Goal: Task Accomplishment & Management: Use online tool/utility

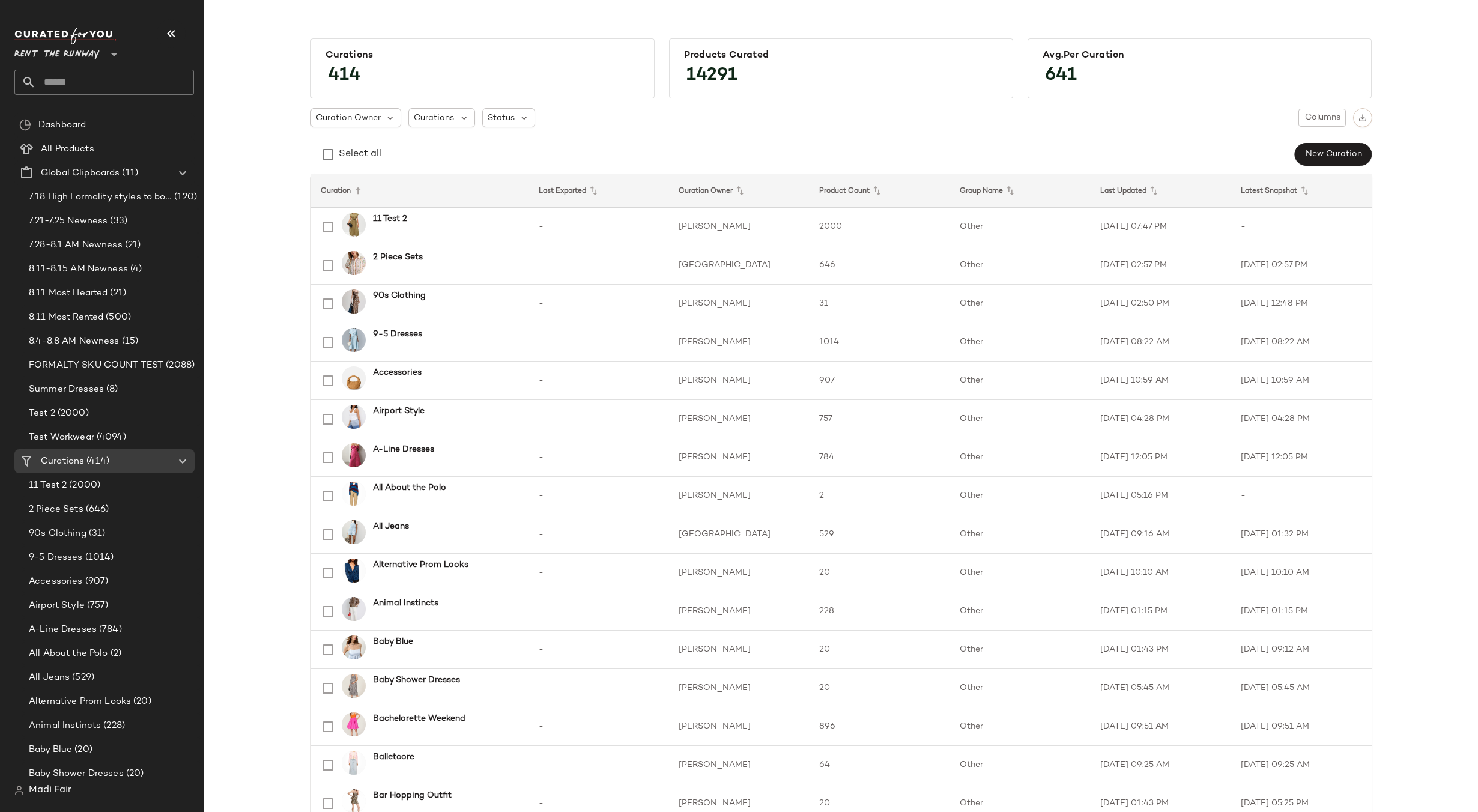
click at [651, 9] on main "Curations 414 Products Curated 14291 Avg.per Curation 641 Curation Owner Curati…" at bounding box center [739, 406] width 1478 height 812
click at [92, 483] on span "(2000)" at bounding box center [83, 485] width 34 height 14
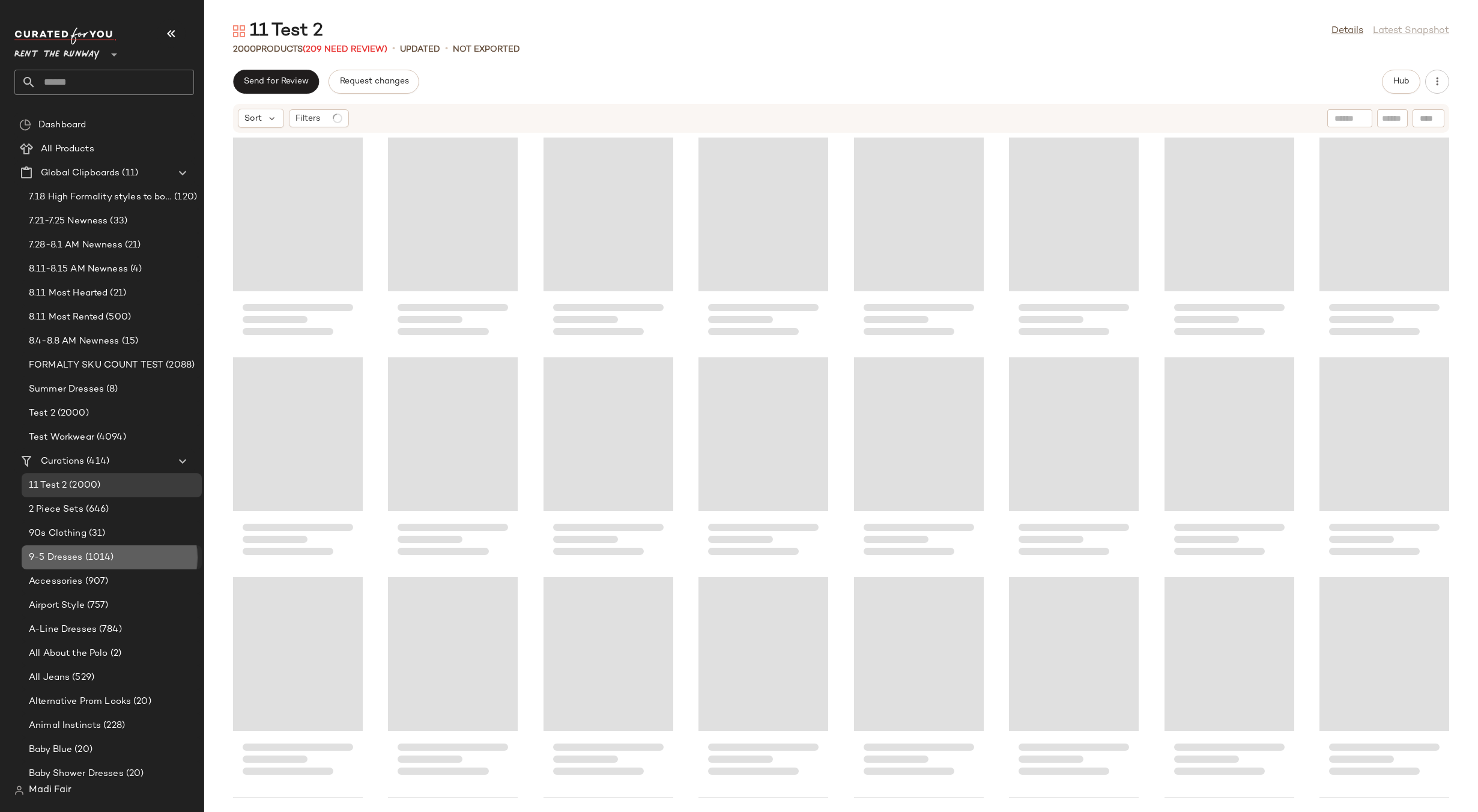
click at [87, 563] on span "(1014)" at bounding box center [98, 557] width 31 height 14
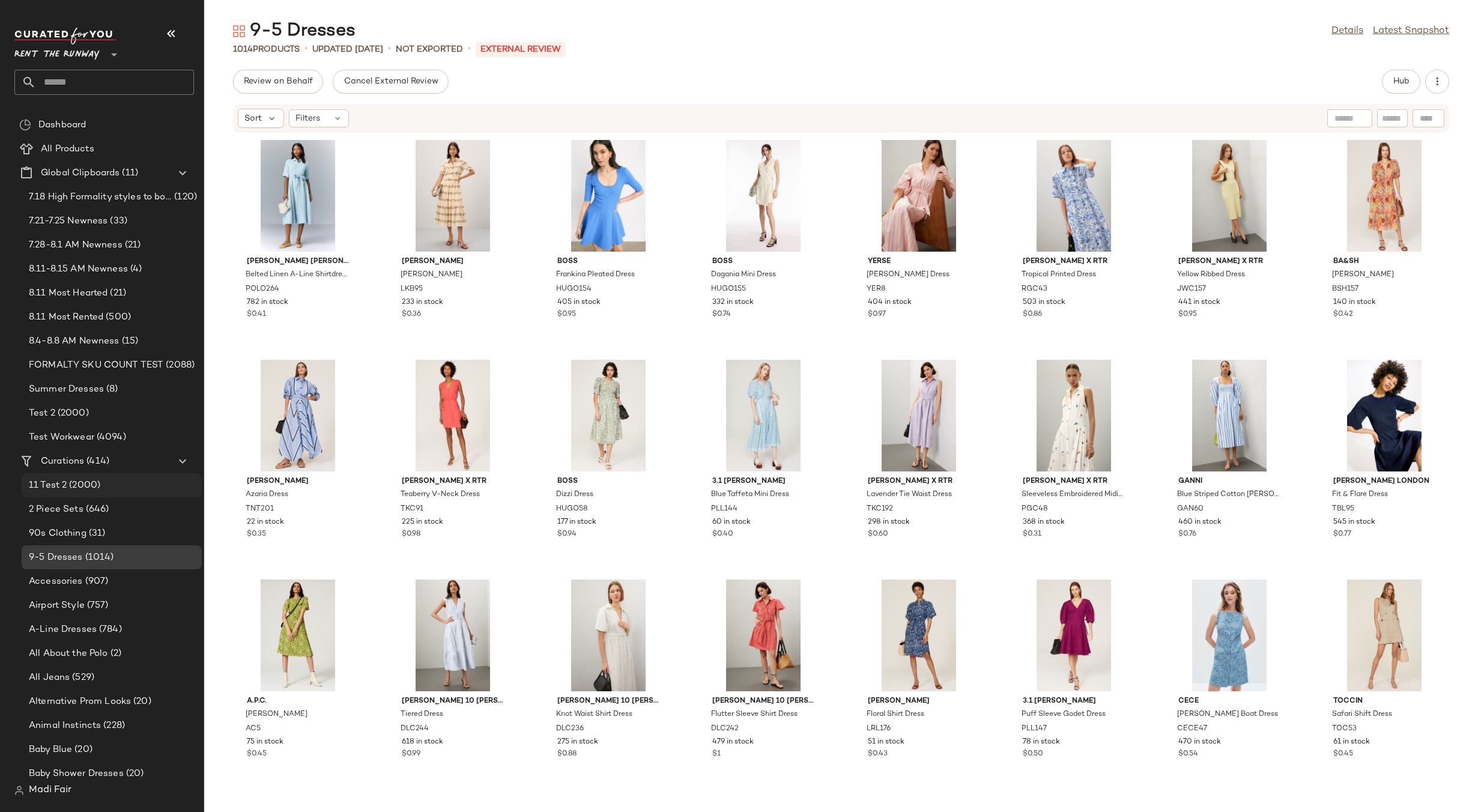
click at [98, 483] on span "(2000)" at bounding box center [83, 485] width 34 height 14
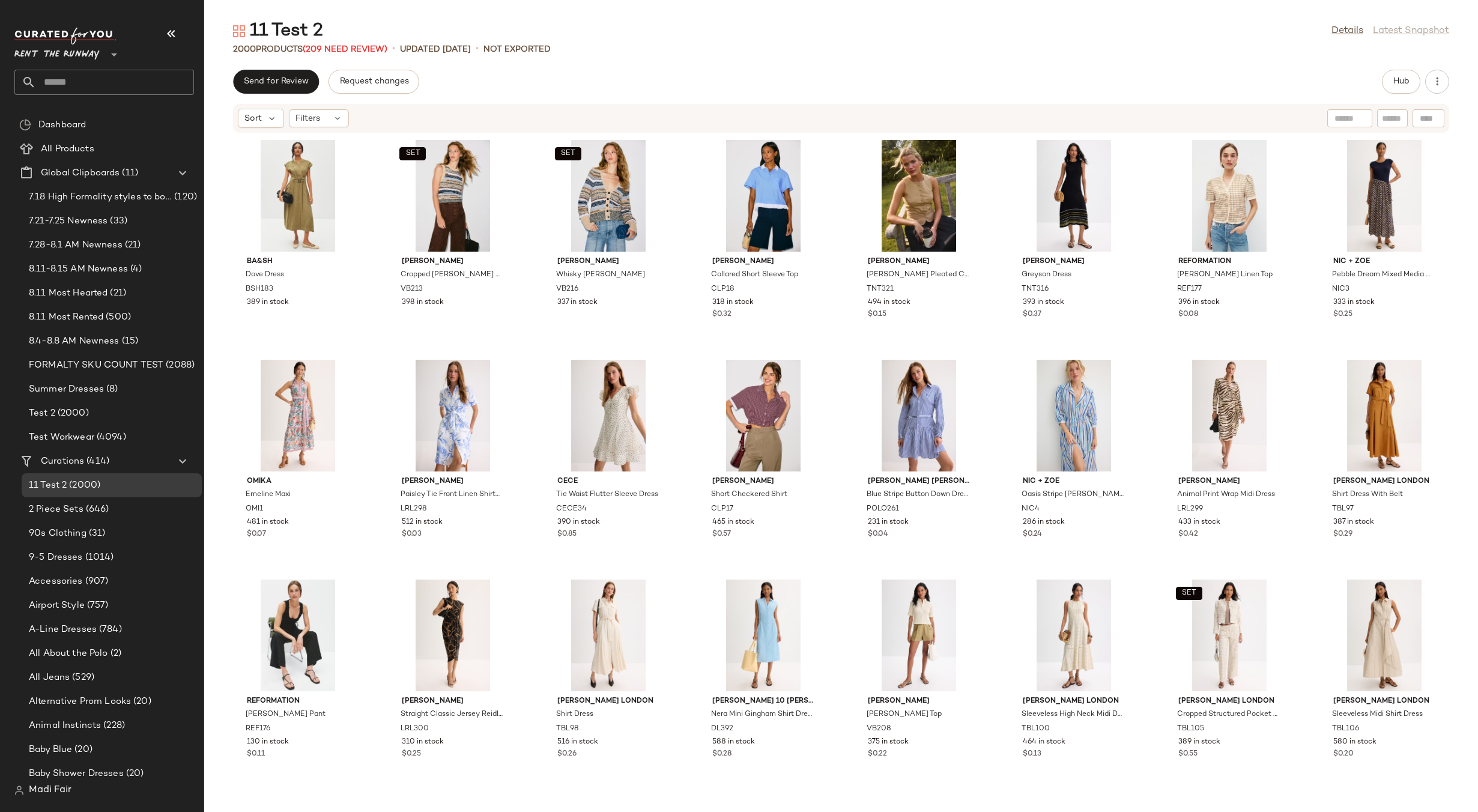
click at [868, 76] on div "Send for Review Request changes Hub" at bounding box center [841, 81] width 1216 height 24
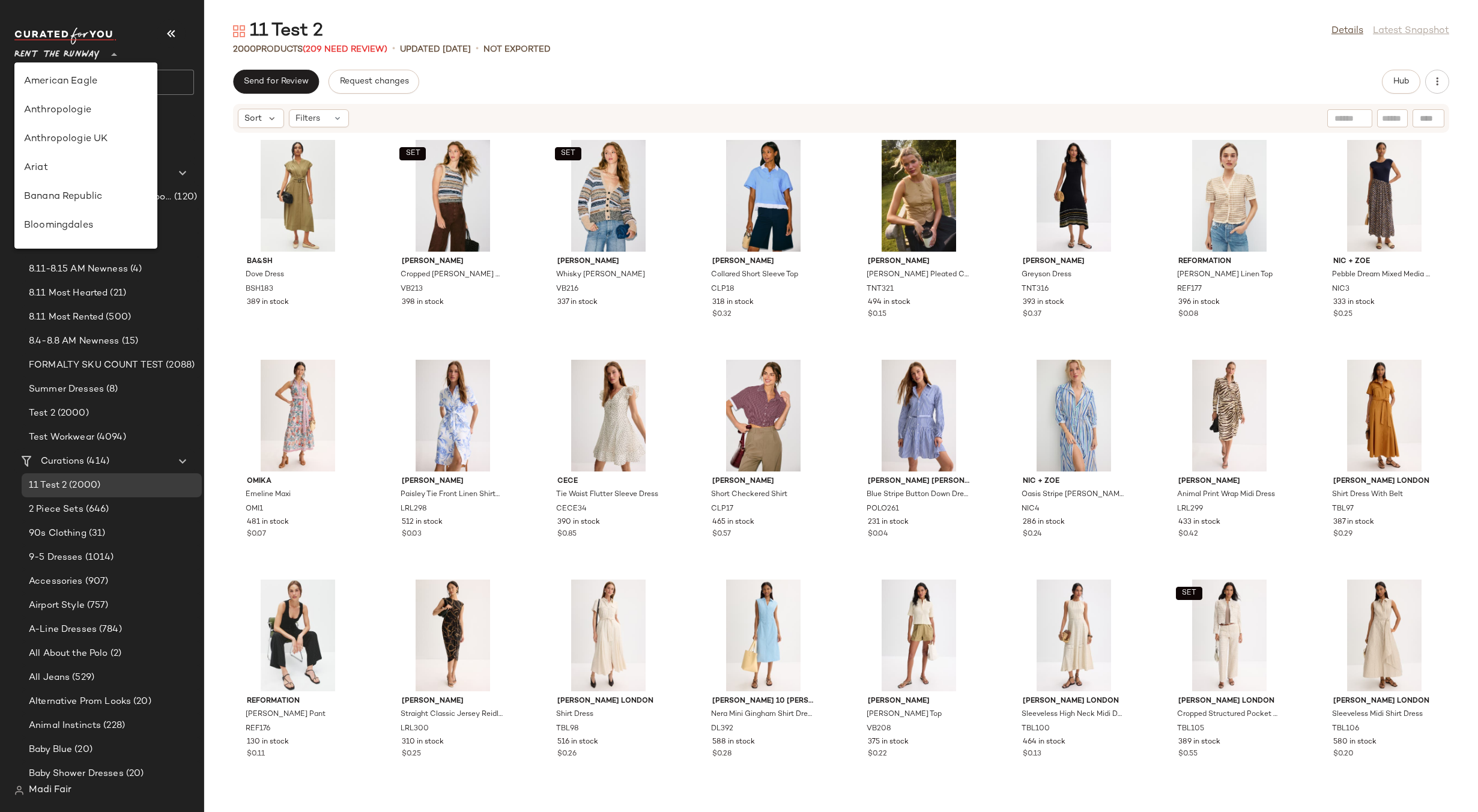
click at [68, 41] on span "Rent the Runway" at bounding box center [57, 51] width 86 height 21
click at [79, 167] on div "Saks OFF 5TH" at bounding box center [86, 168] width 123 height 15
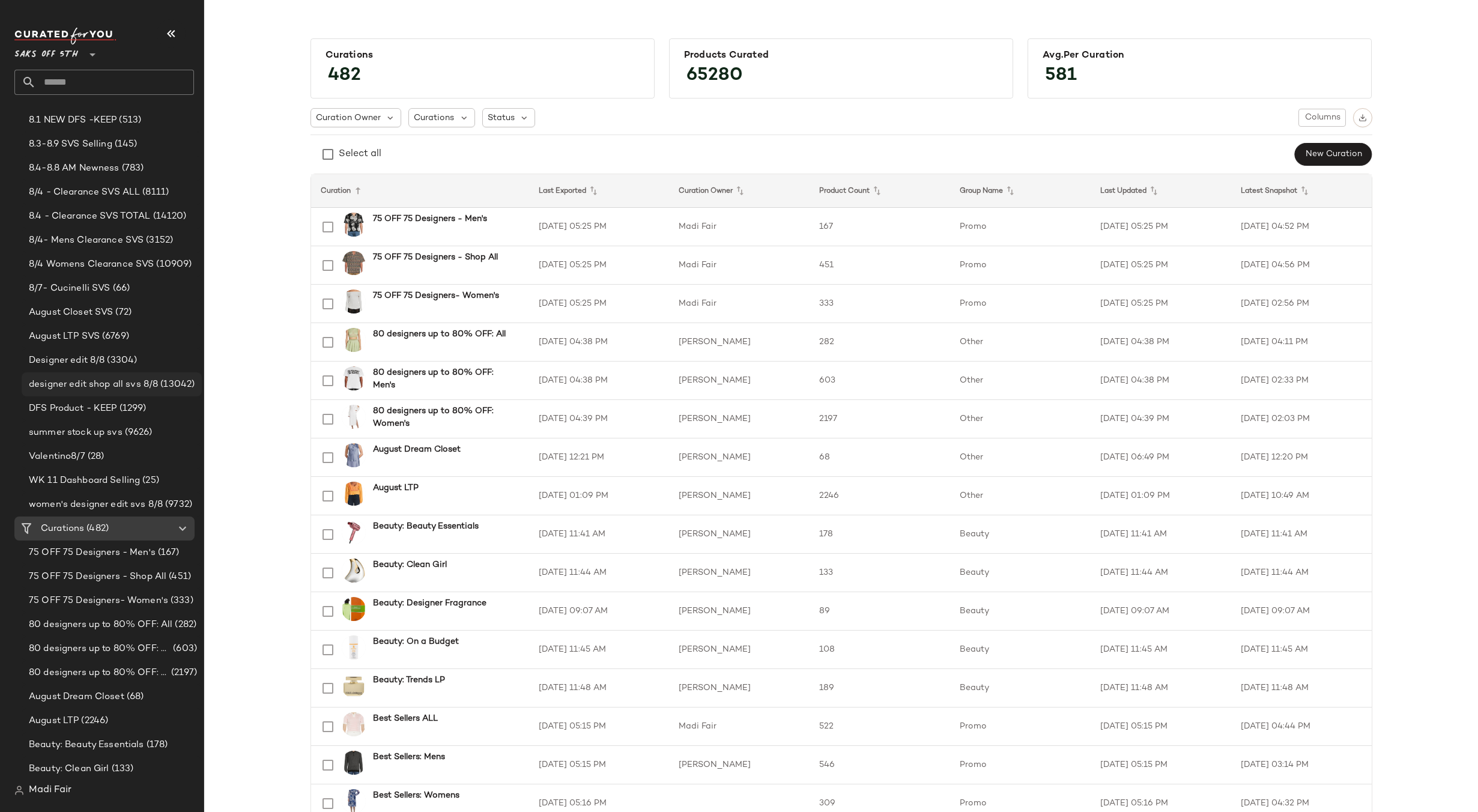
scroll to position [300, 0]
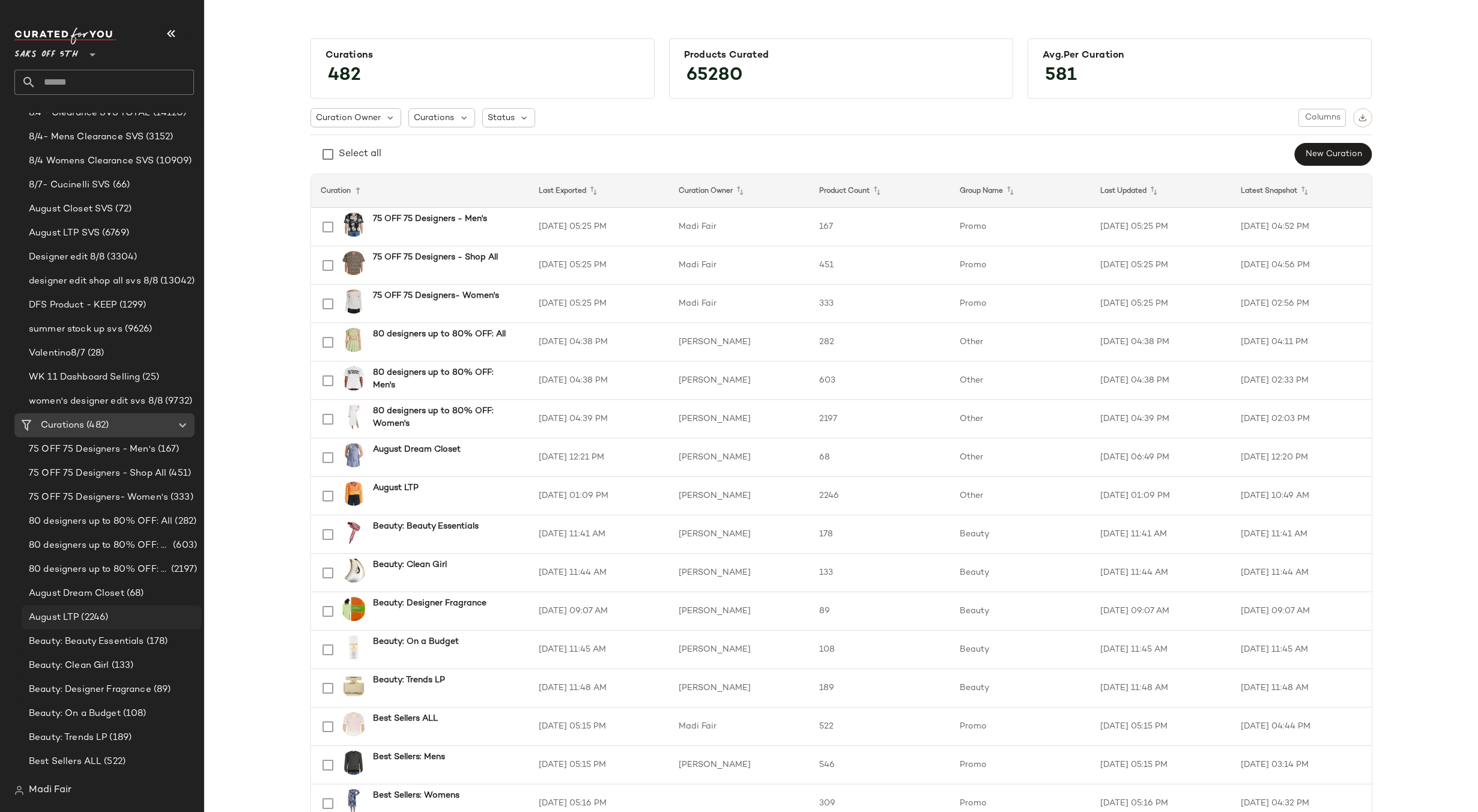
click at [80, 615] on span "(2246)" at bounding box center [93, 618] width 29 height 14
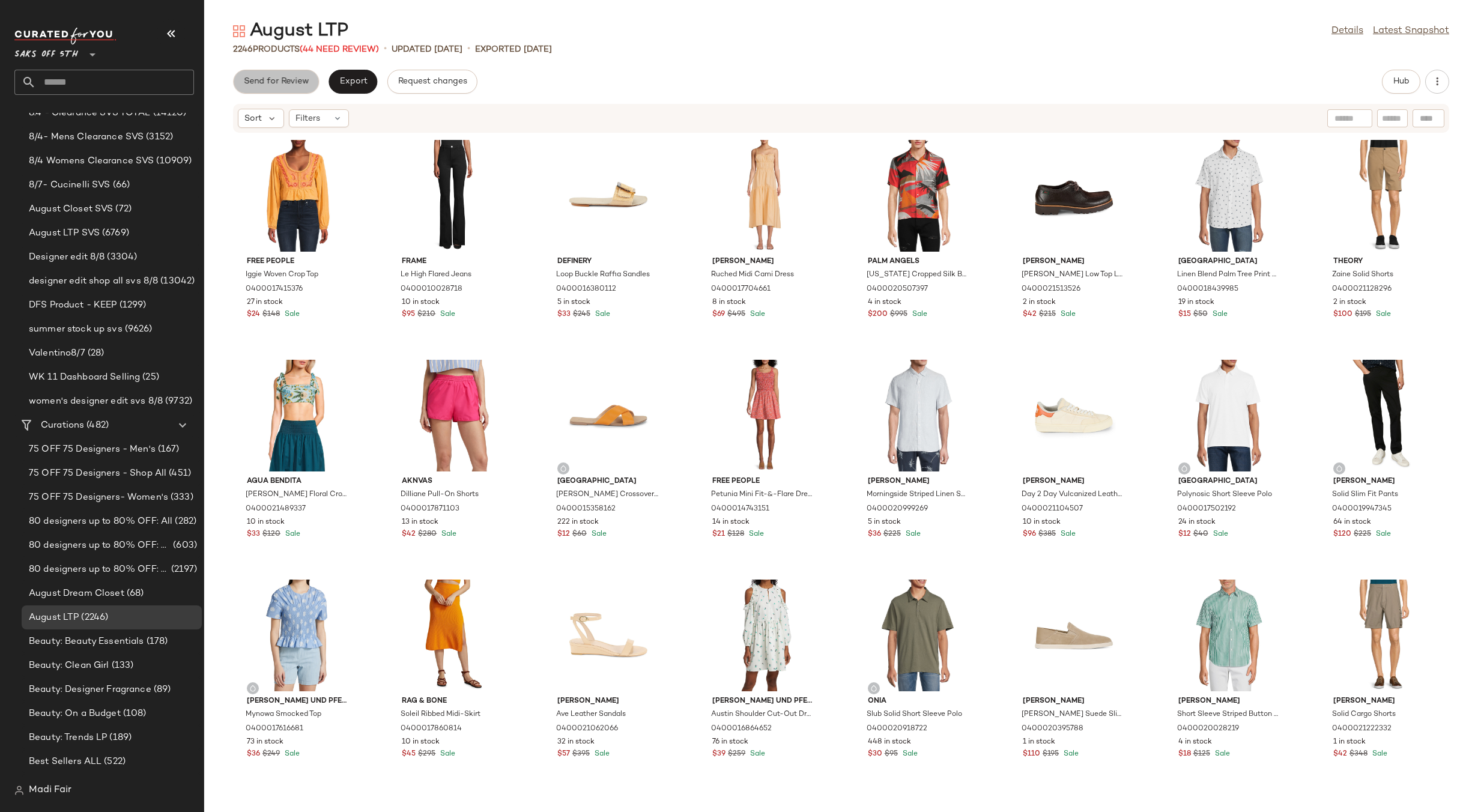
click at [289, 87] on button "Send for Review" at bounding box center [276, 81] width 86 height 24
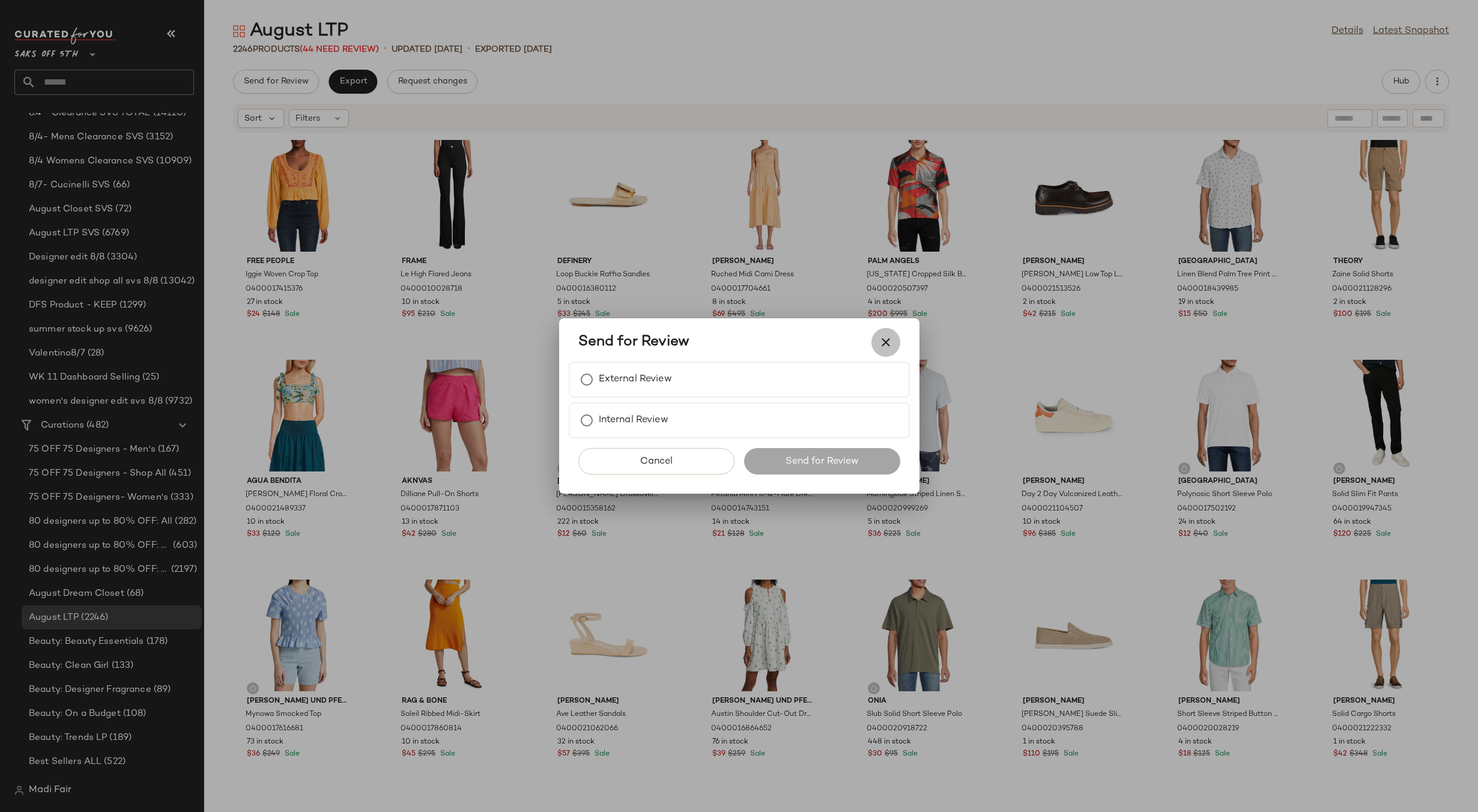
click at [890, 341] on icon "button" at bounding box center [886, 342] width 15 height 15
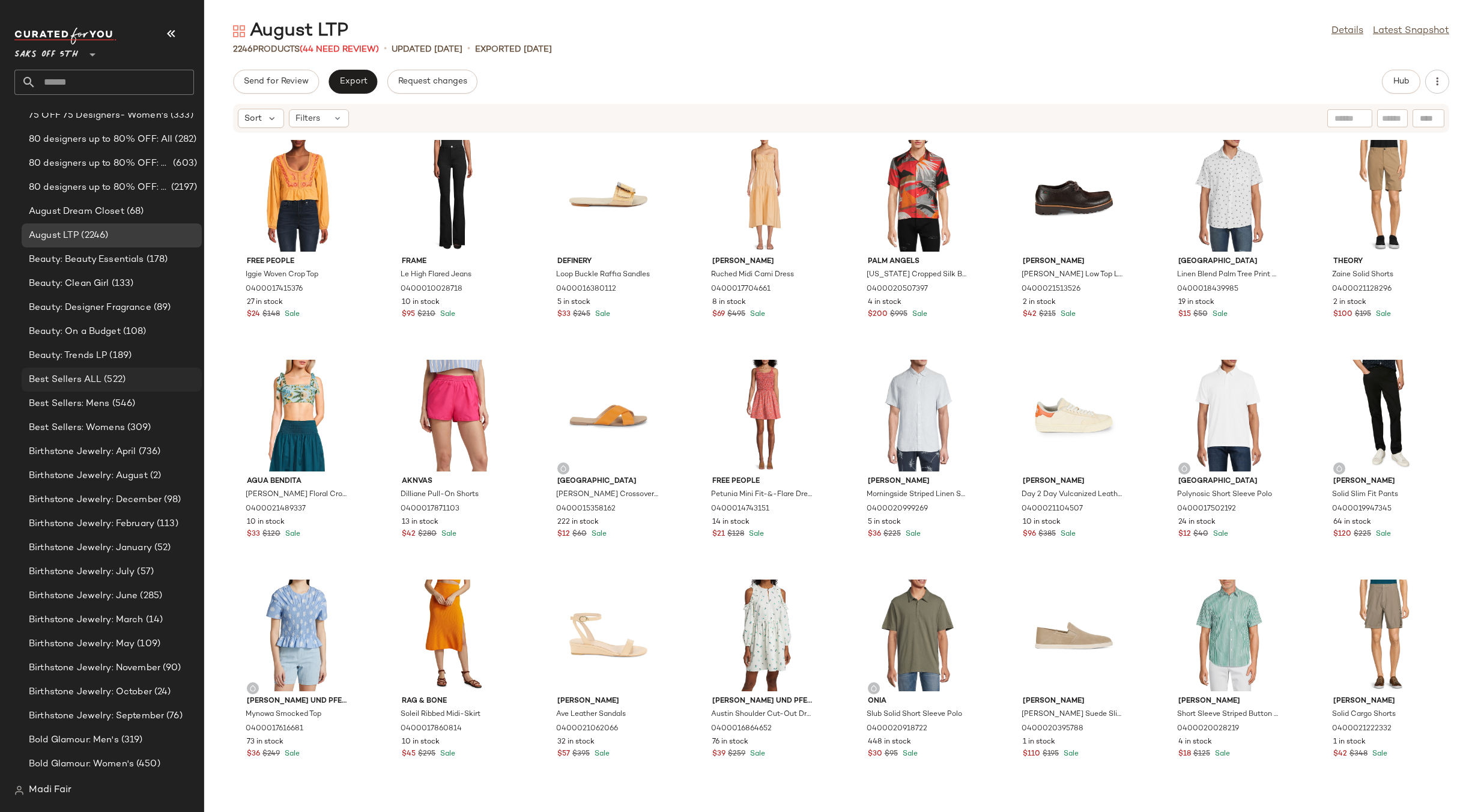
scroll to position [720, 0]
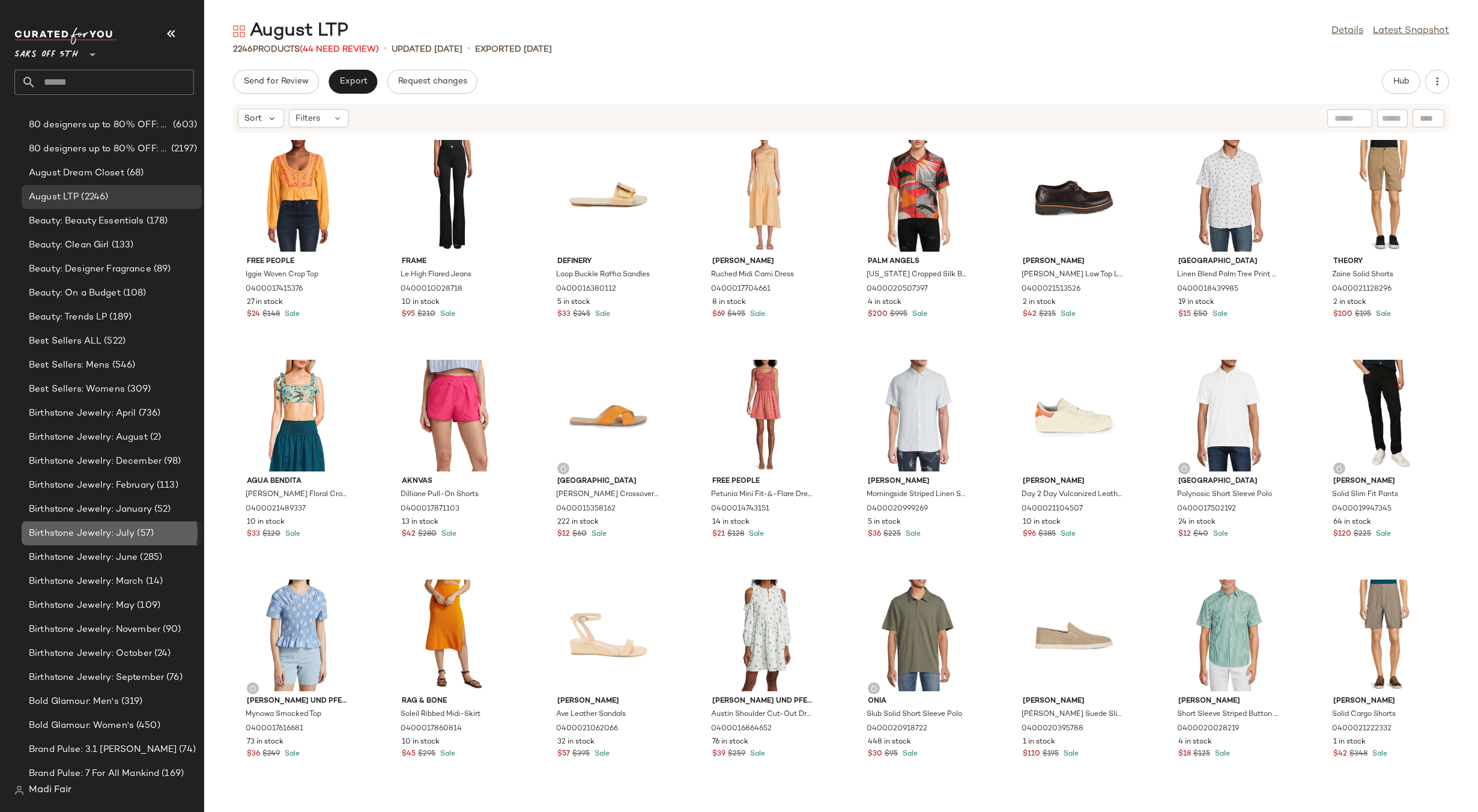
click at [135, 529] on span "(57)" at bounding box center [144, 533] width 19 height 14
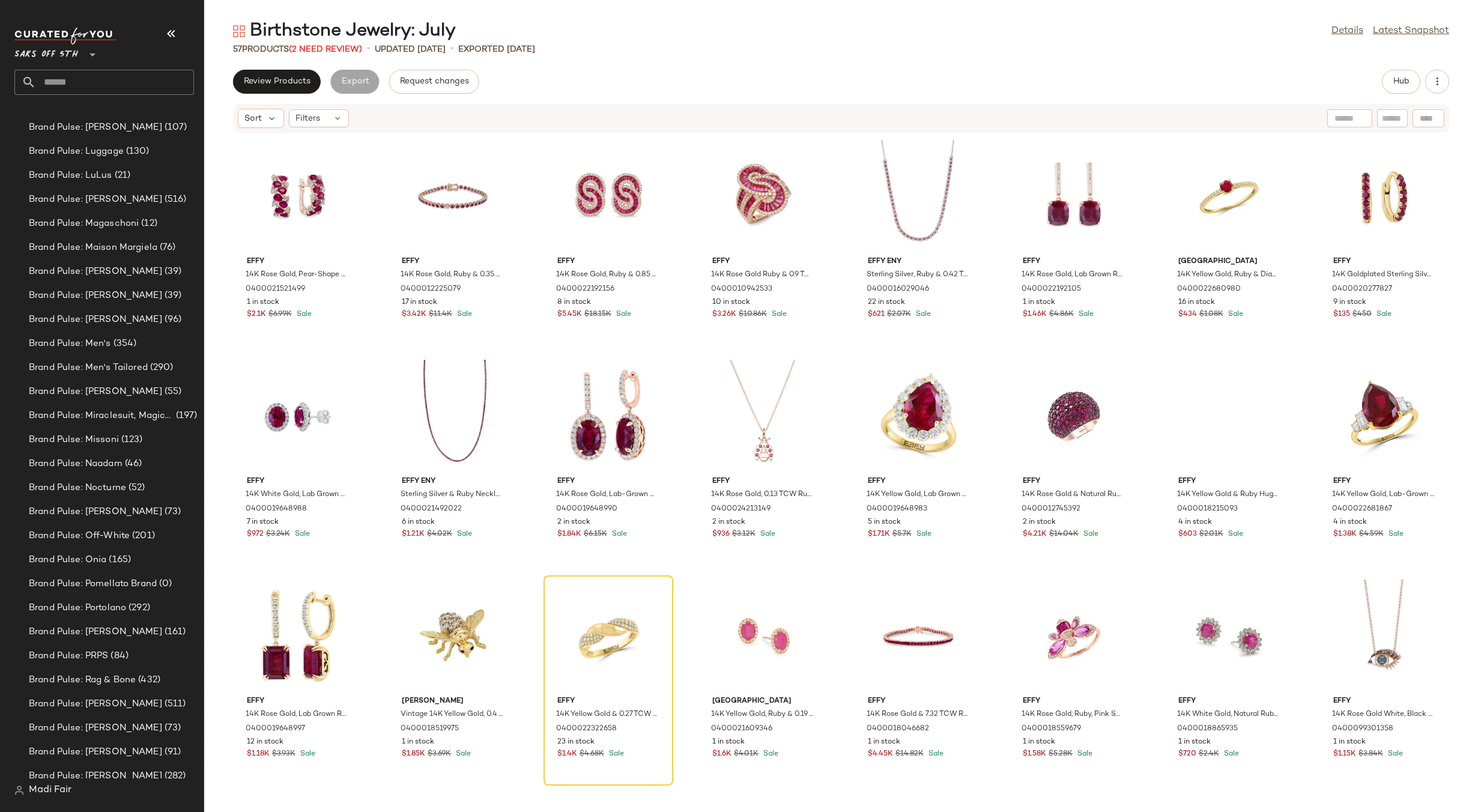
scroll to position [3605, 0]
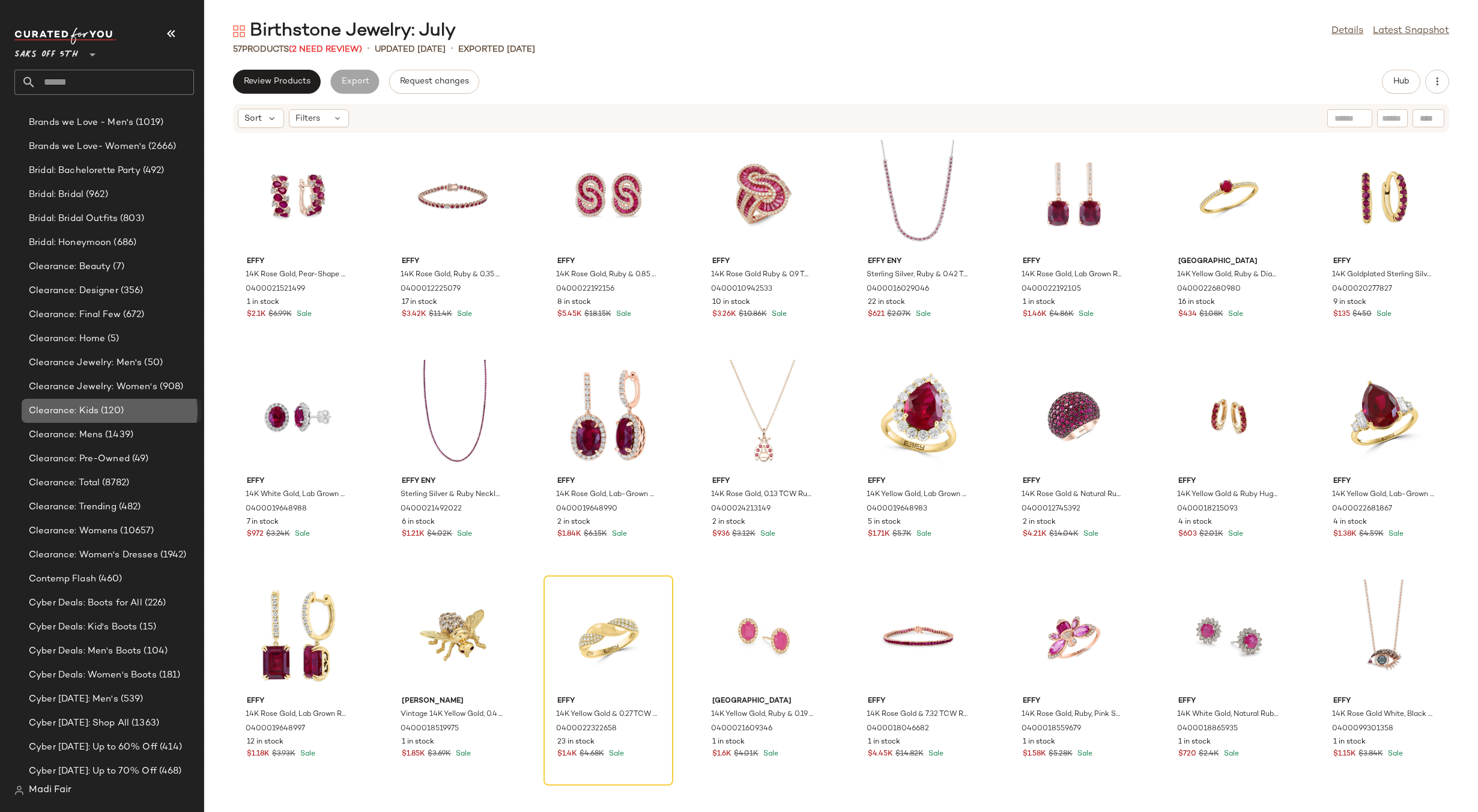
click at [102, 407] on span "(120)" at bounding box center [111, 411] width 25 height 14
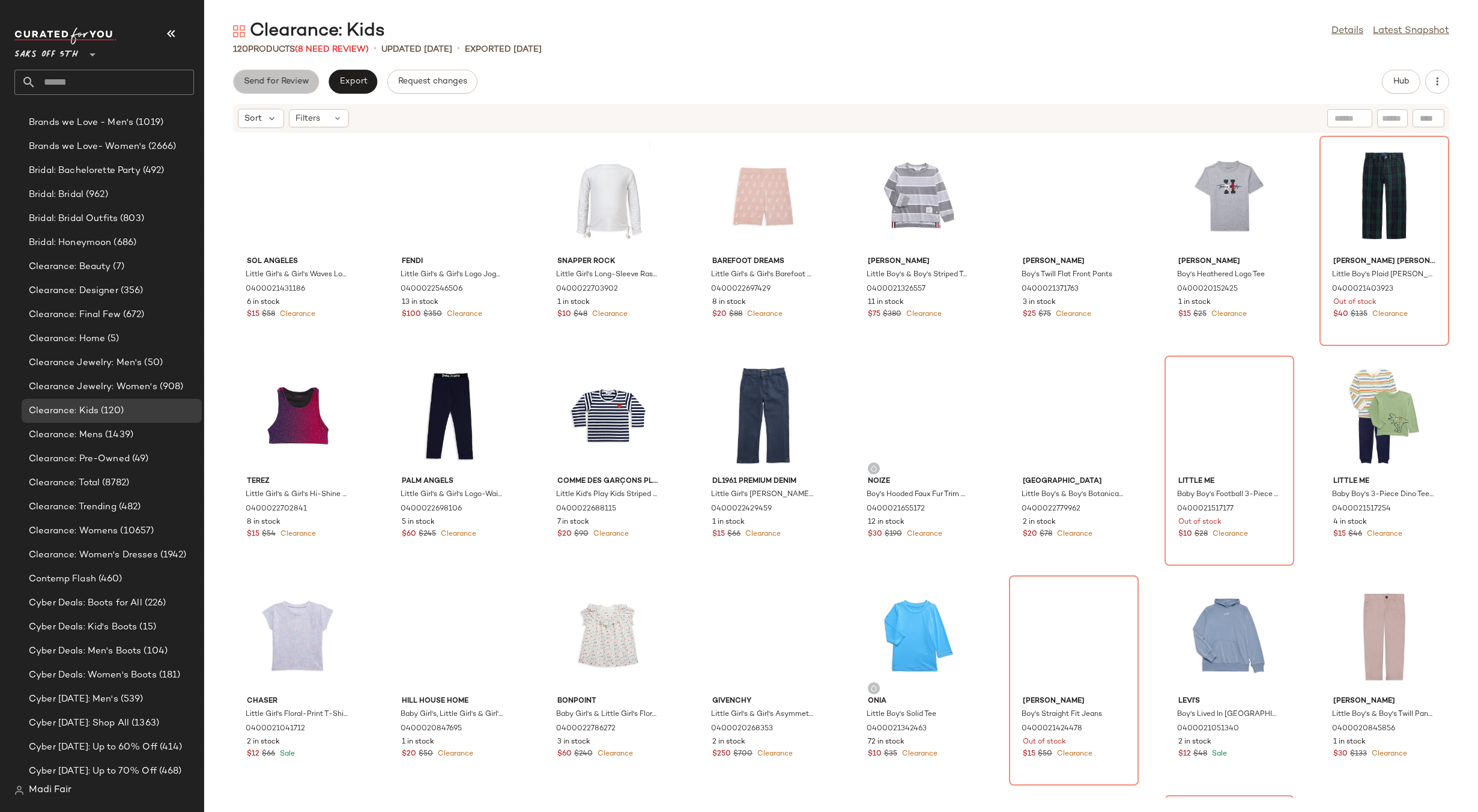
click at [294, 83] on span "Send for Review" at bounding box center [276, 82] width 65 height 10
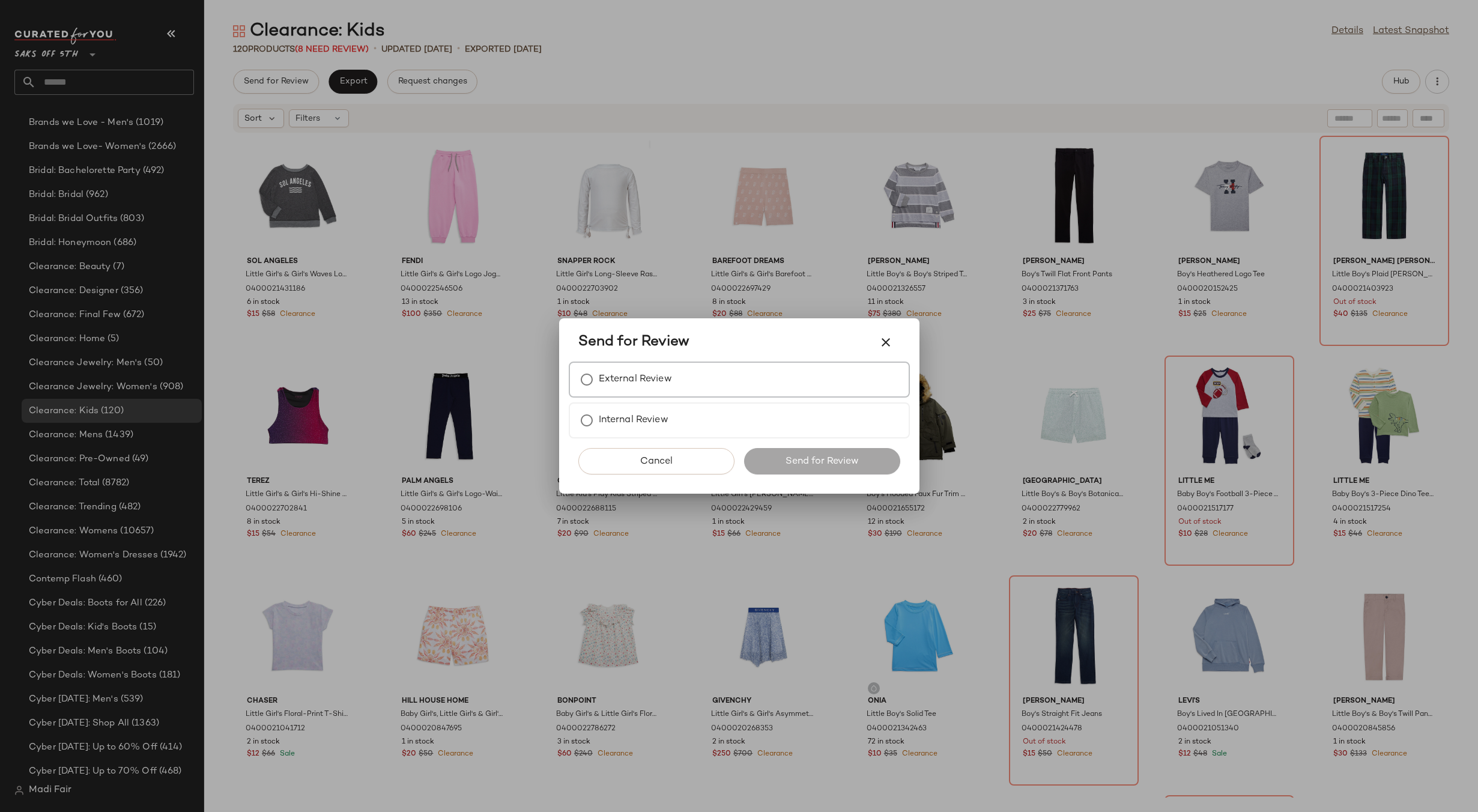
click at [645, 378] on label "External Review" at bounding box center [635, 379] width 73 height 24
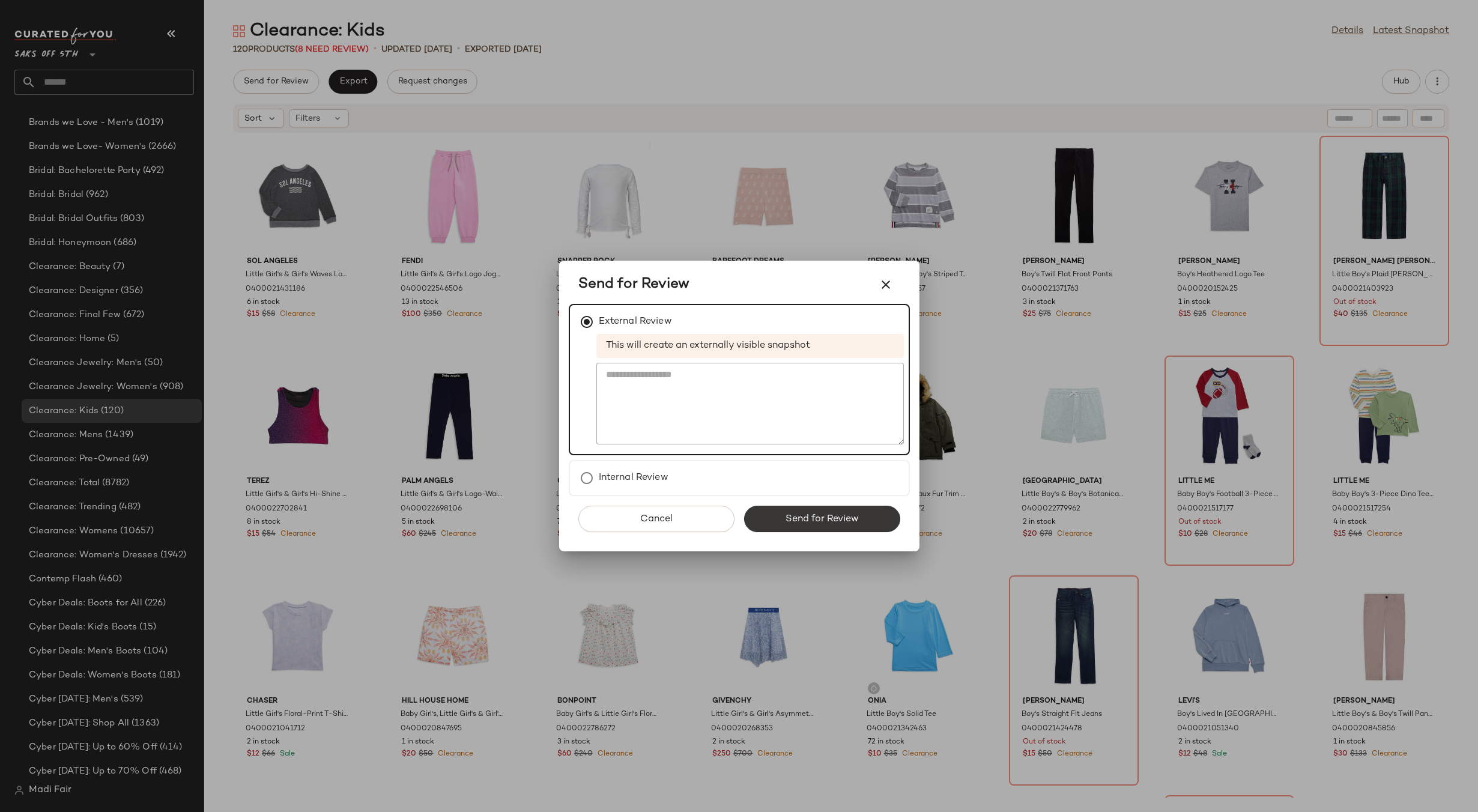
click at [817, 513] on span "Send for Review" at bounding box center [822, 519] width 74 height 12
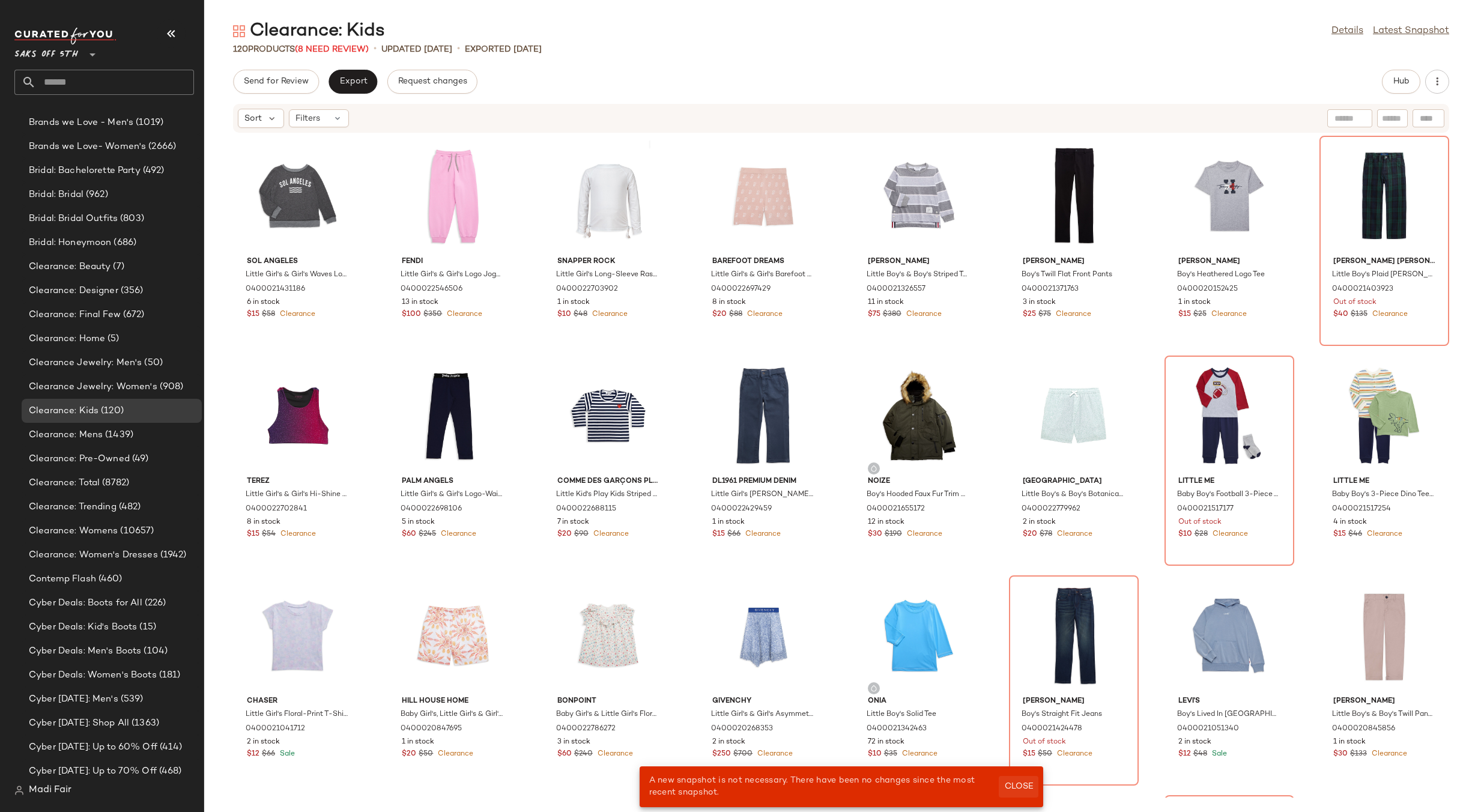
click at [1020, 787] on span "Close" at bounding box center [1018, 787] width 29 height 10
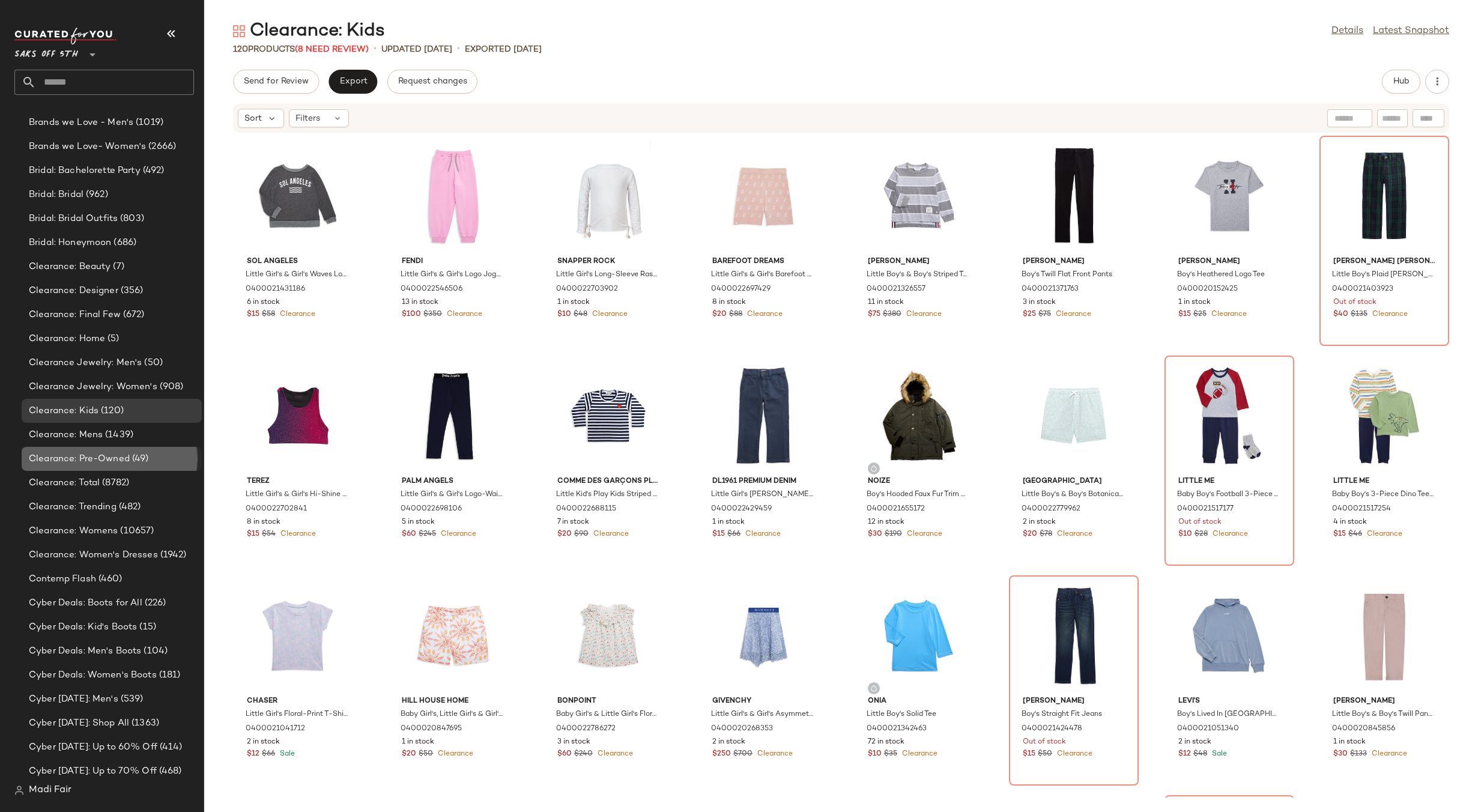
click at [92, 458] on span "Clearance: Pre-Owned" at bounding box center [79, 459] width 101 height 14
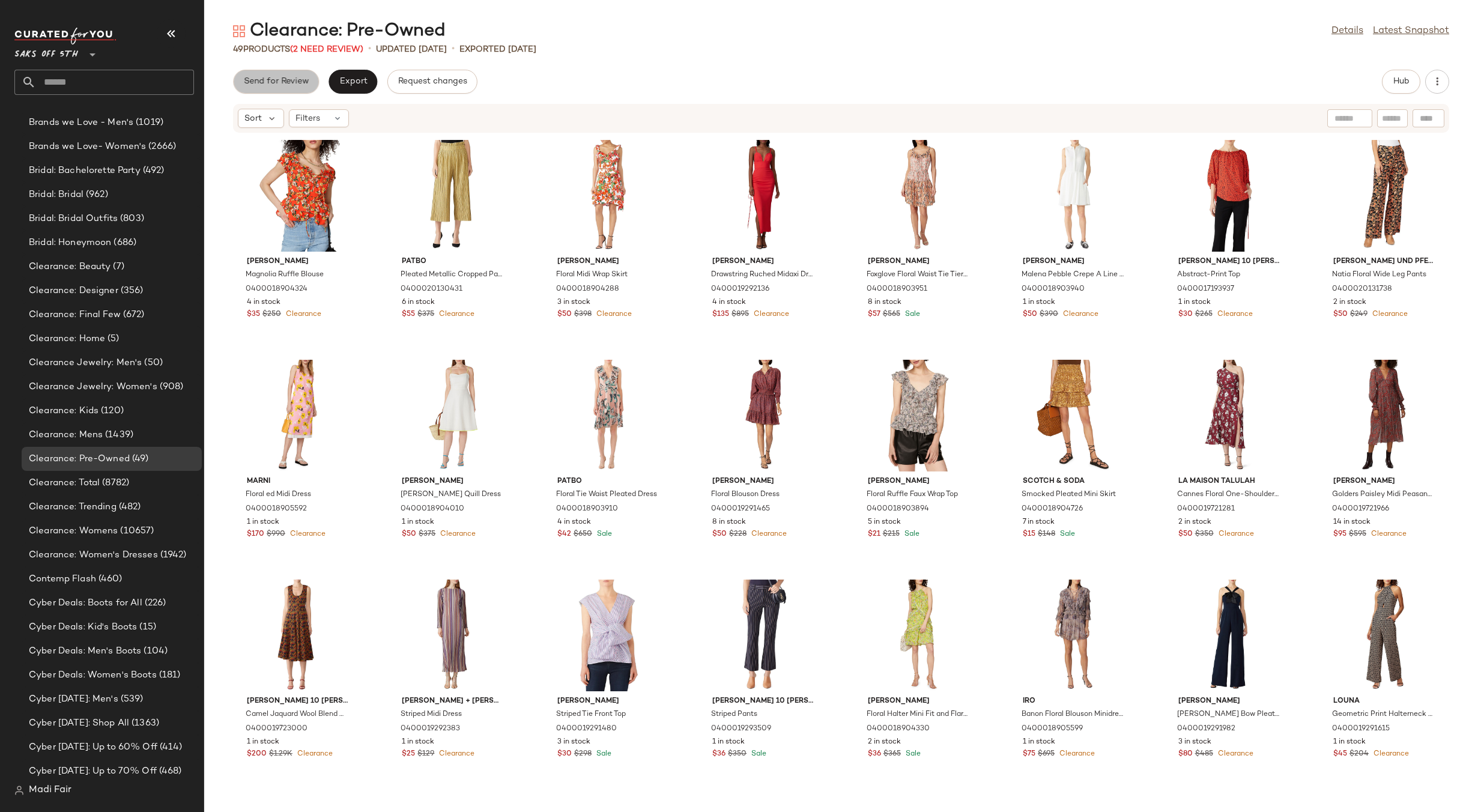
click at [296, 90] on button "Send for Review" at bounding box center [276, 81] width 86 height 24
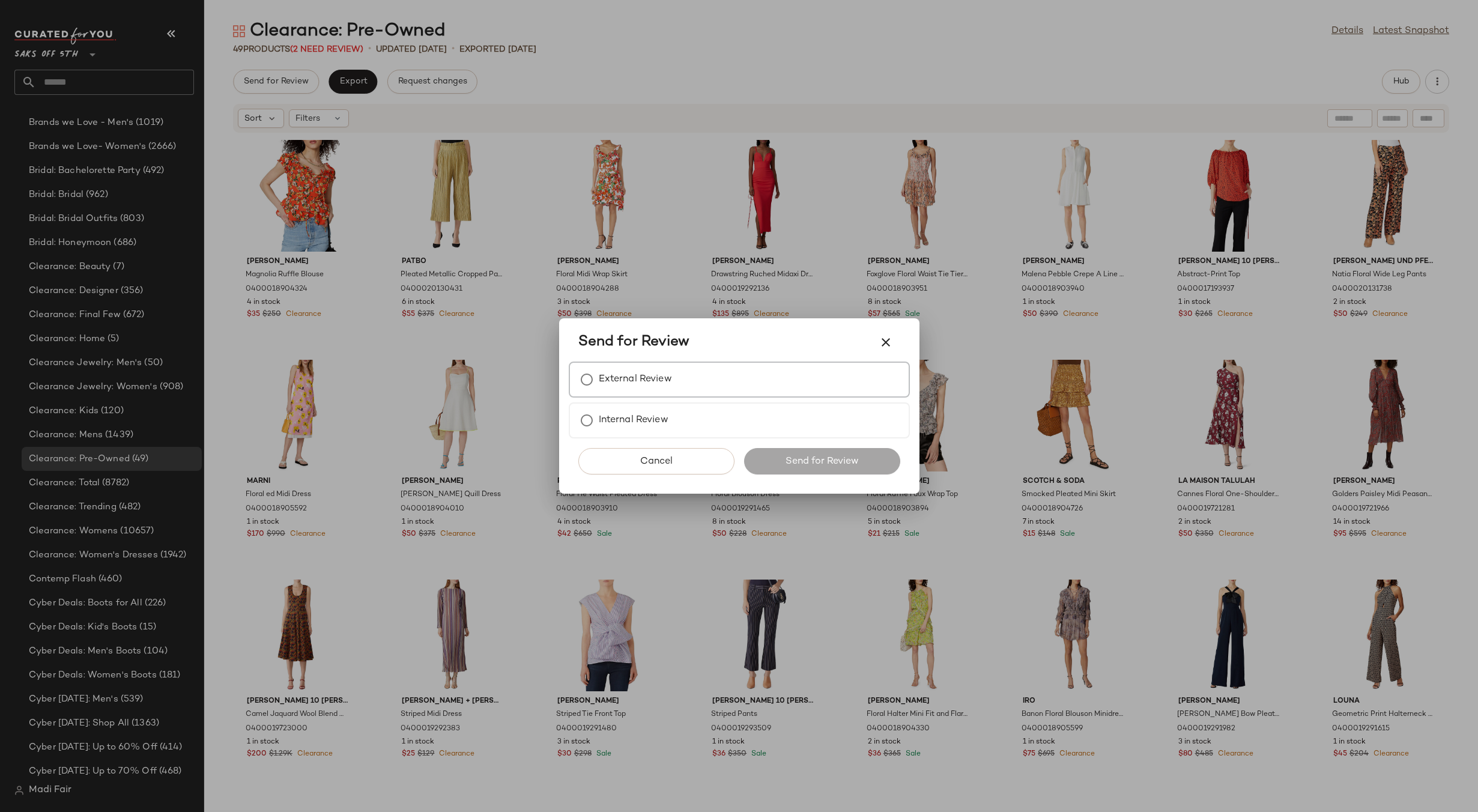
click at [605, 376] on label "External Review" at bounding box center [635, 379] width 73 height 24
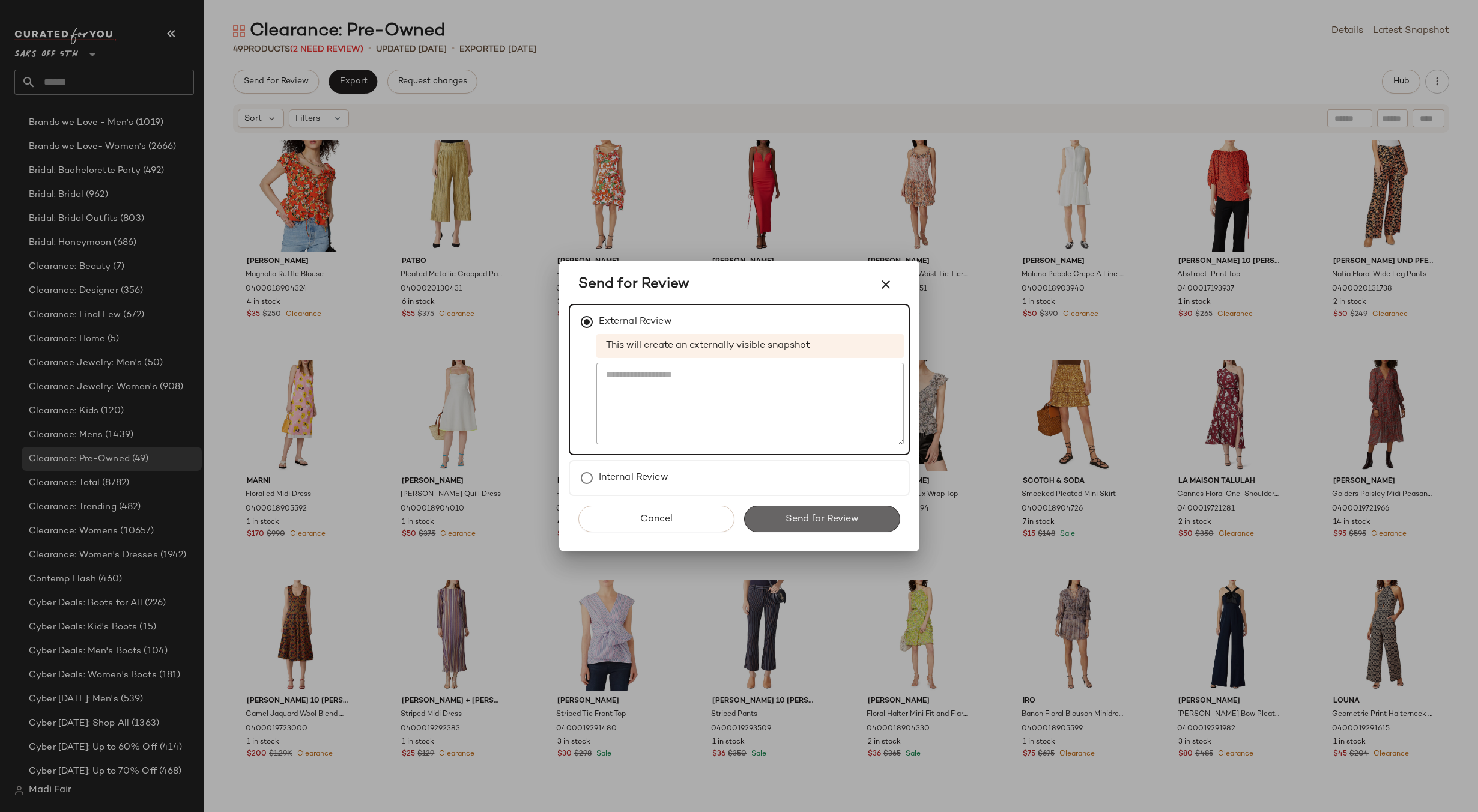
click at [797, 516] on span "Send for Review" at bounding box center [822, 519] width 74 height 12
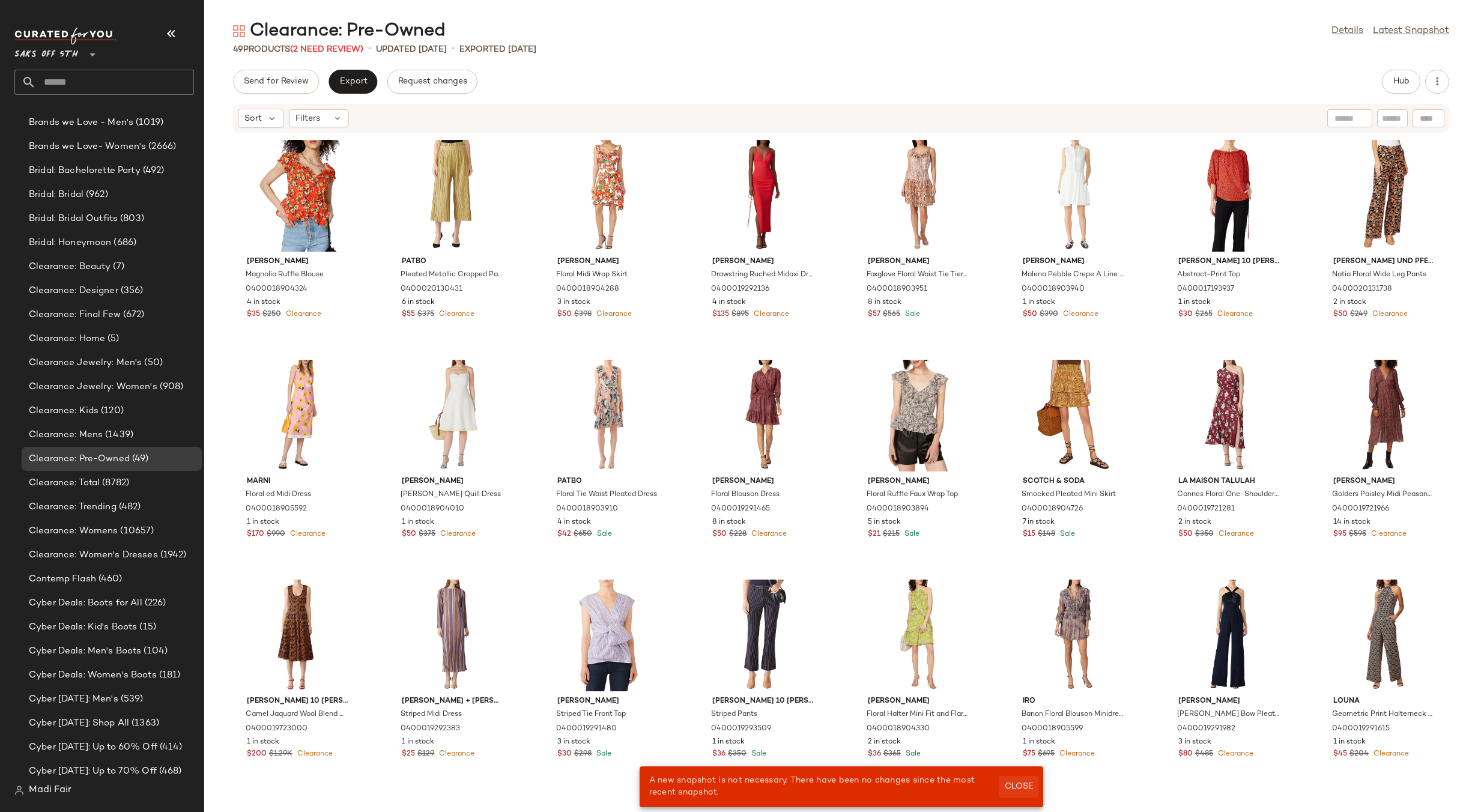
click at [1017, 787] on span "Close" at bounding box center [1018, 787] width 29 height 10
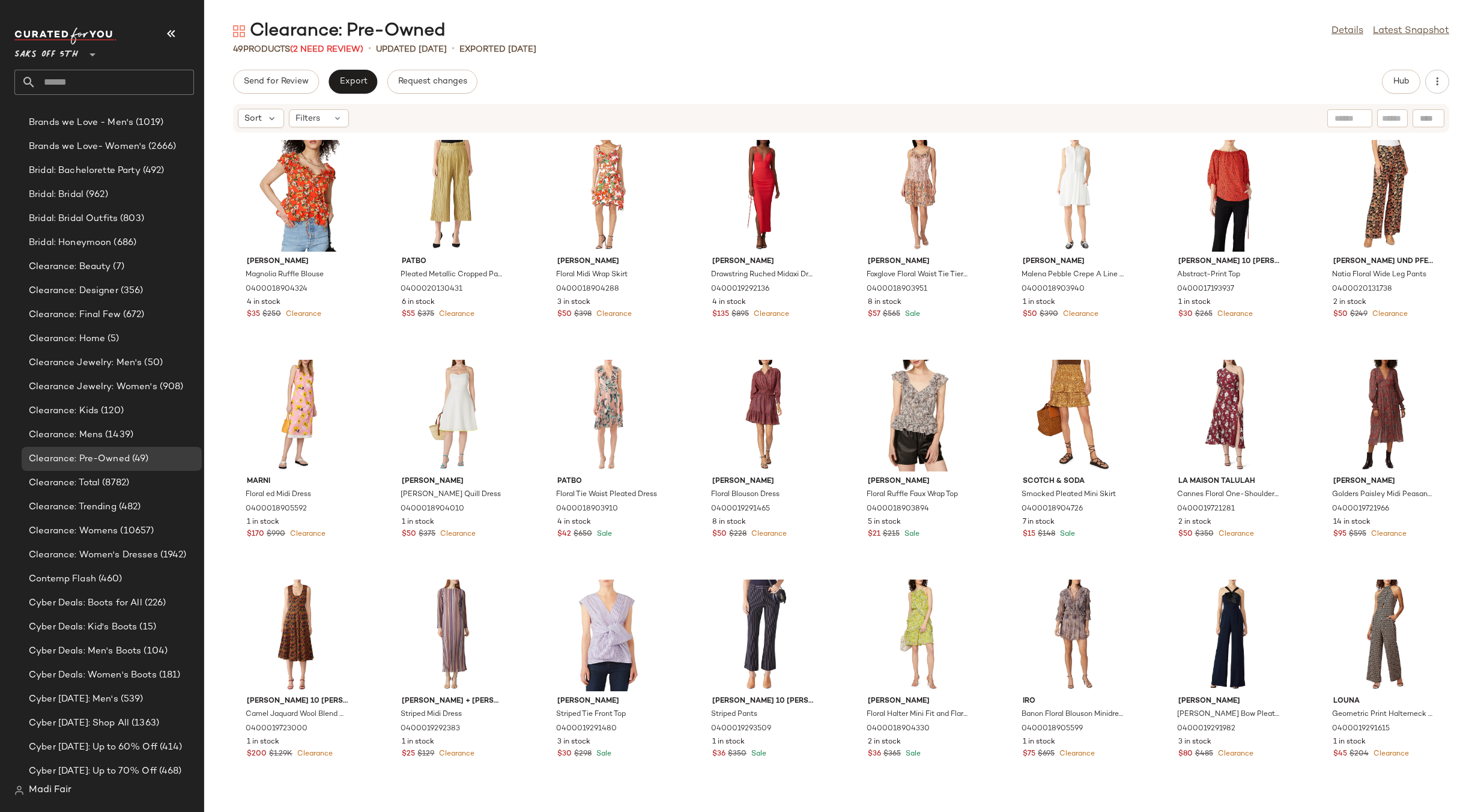
drag, startPoint x: 920, startPoint y: 49, endPoint x: 951, endPoint y: 33, distance: 34.9
click at [937, 38] on div "Clearance: Pre-Owned Details Latest Snapshot 49 Products (2 Need Review) • upda…" at bounding box center [841, 415] width 1274 height 792
click at [1248, 14] on main "Clearance: Pre-Owned Details Latest Snapshot 49 Products (2 Need Review) • upda…" at bounding box center [739, 406] width 1478 height 812
click at [60, 52] on span "Saks OFF 5TH" at bounding box center [46, 51] width 64 height 21
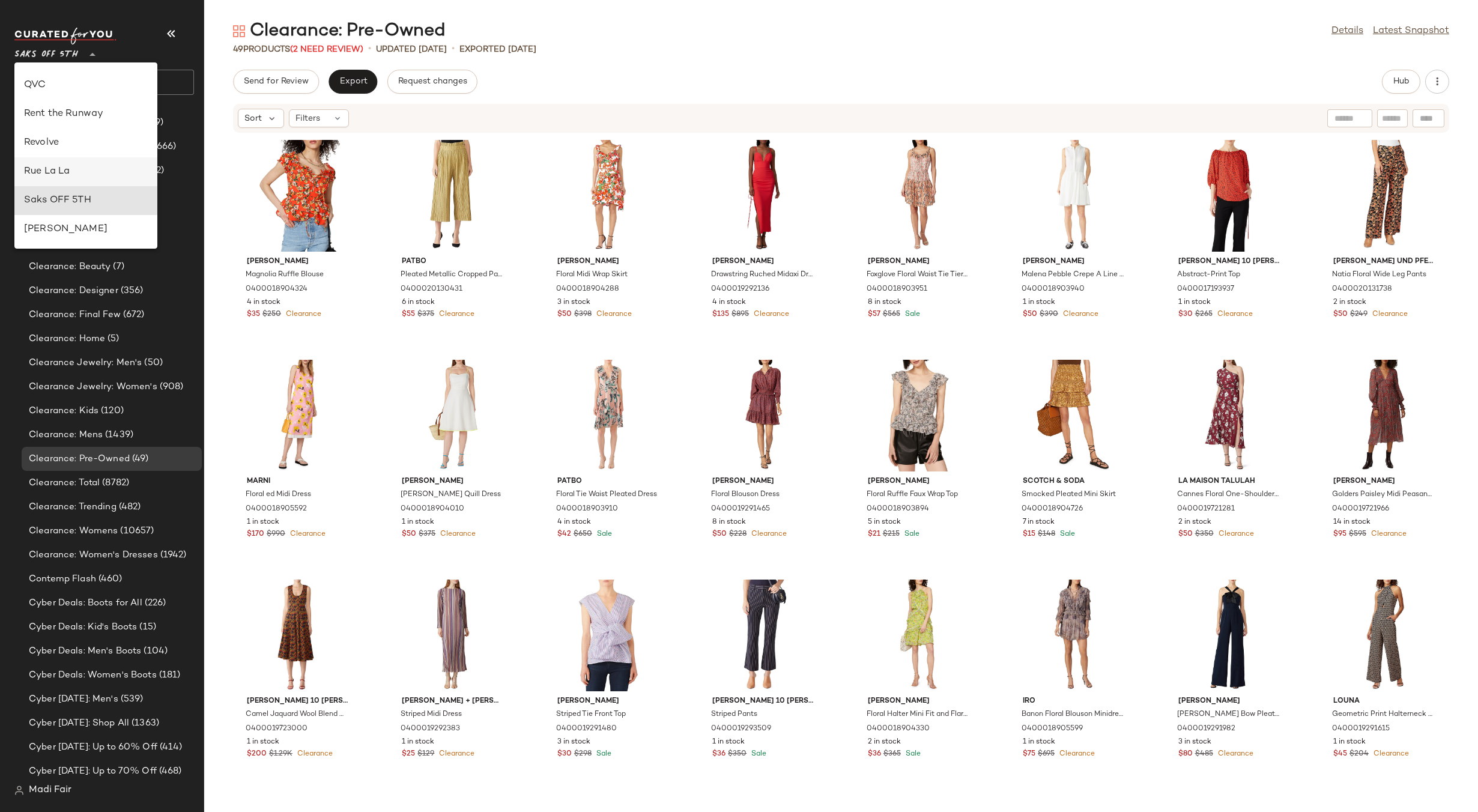
scroll to position [514, 0]
click at [88, 110] on div "Rent the Runway" at bounding box center [86, 115] width 123 height 15
type input "**"
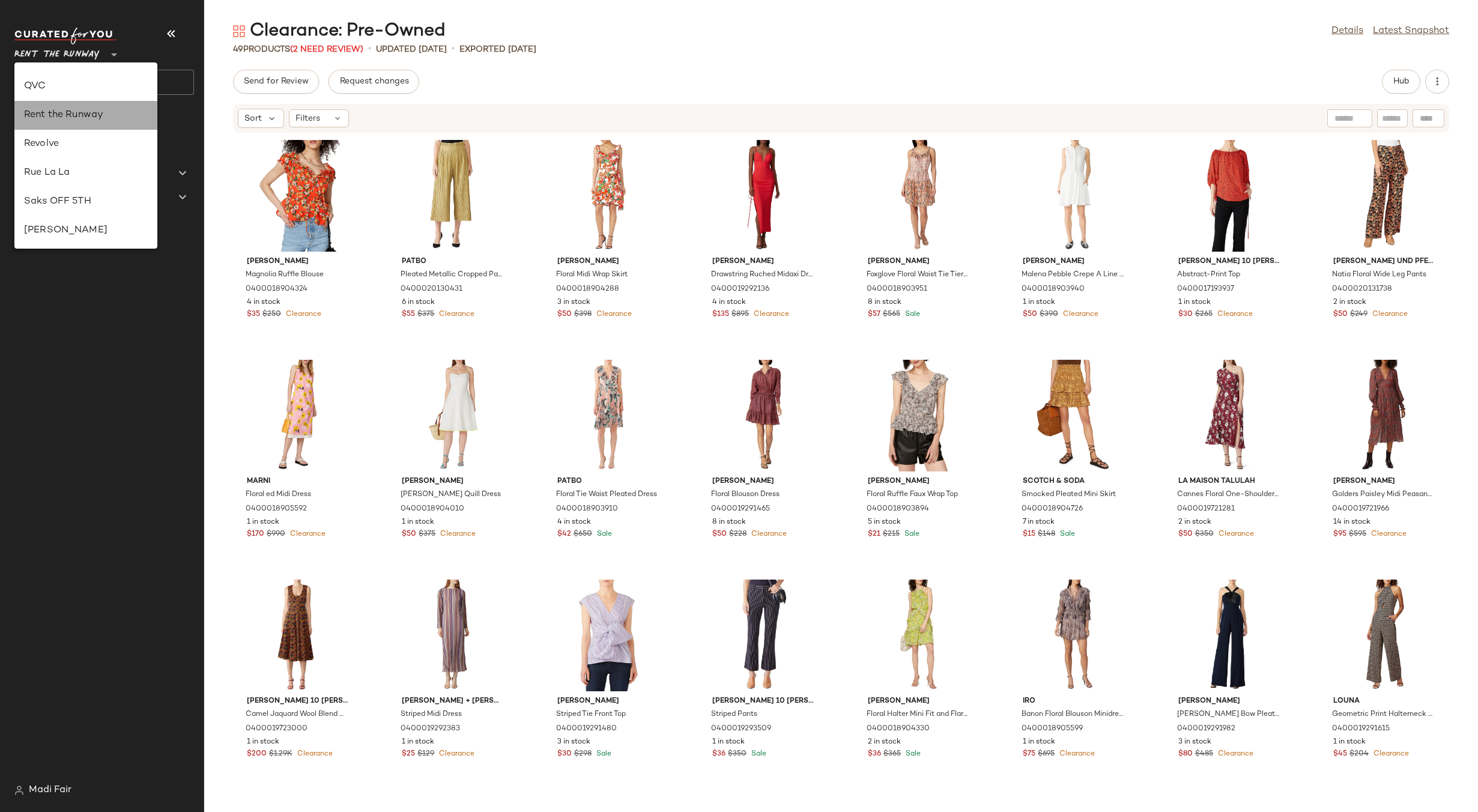
scroll to position [0, 0]
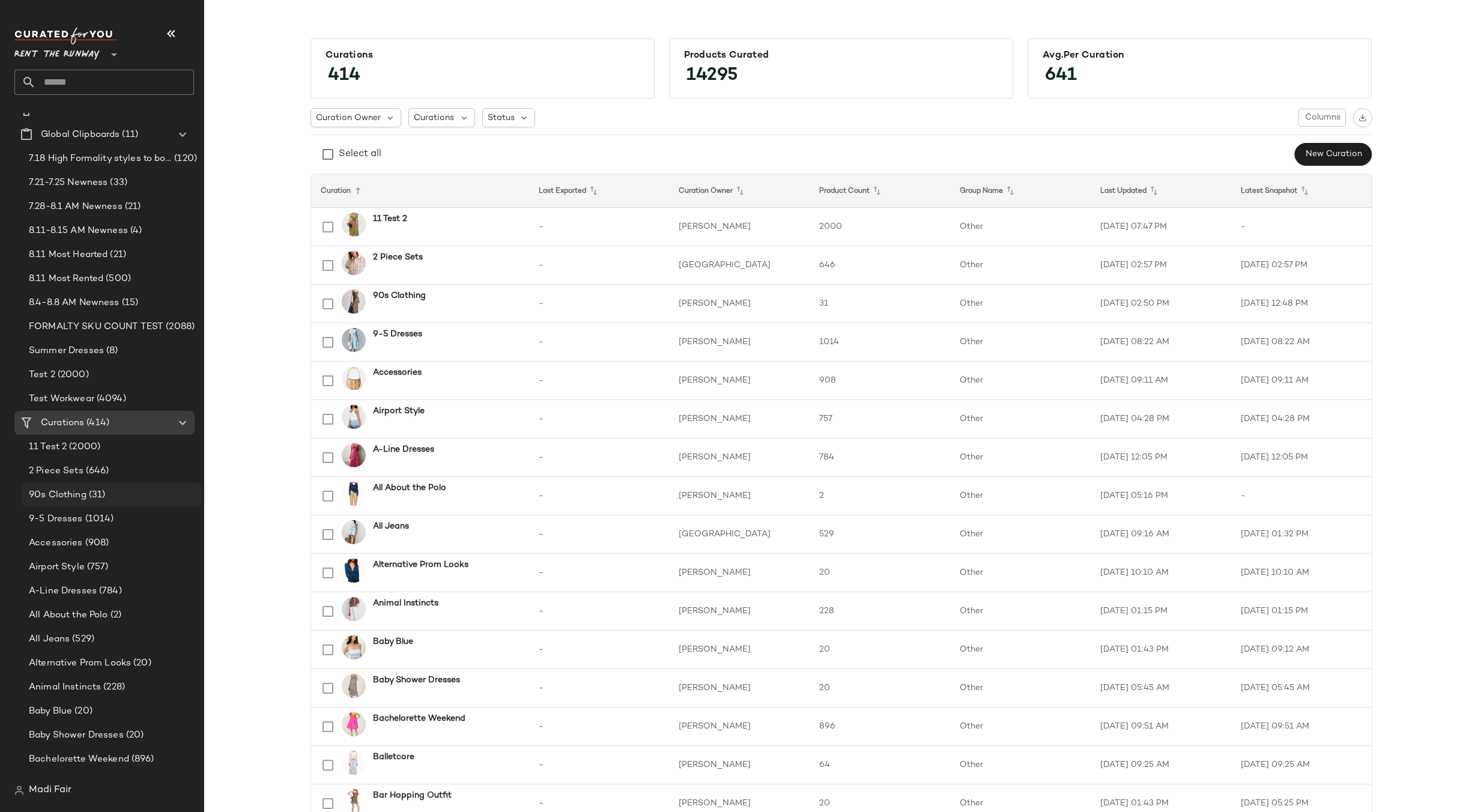
scroll to position [360, 0]
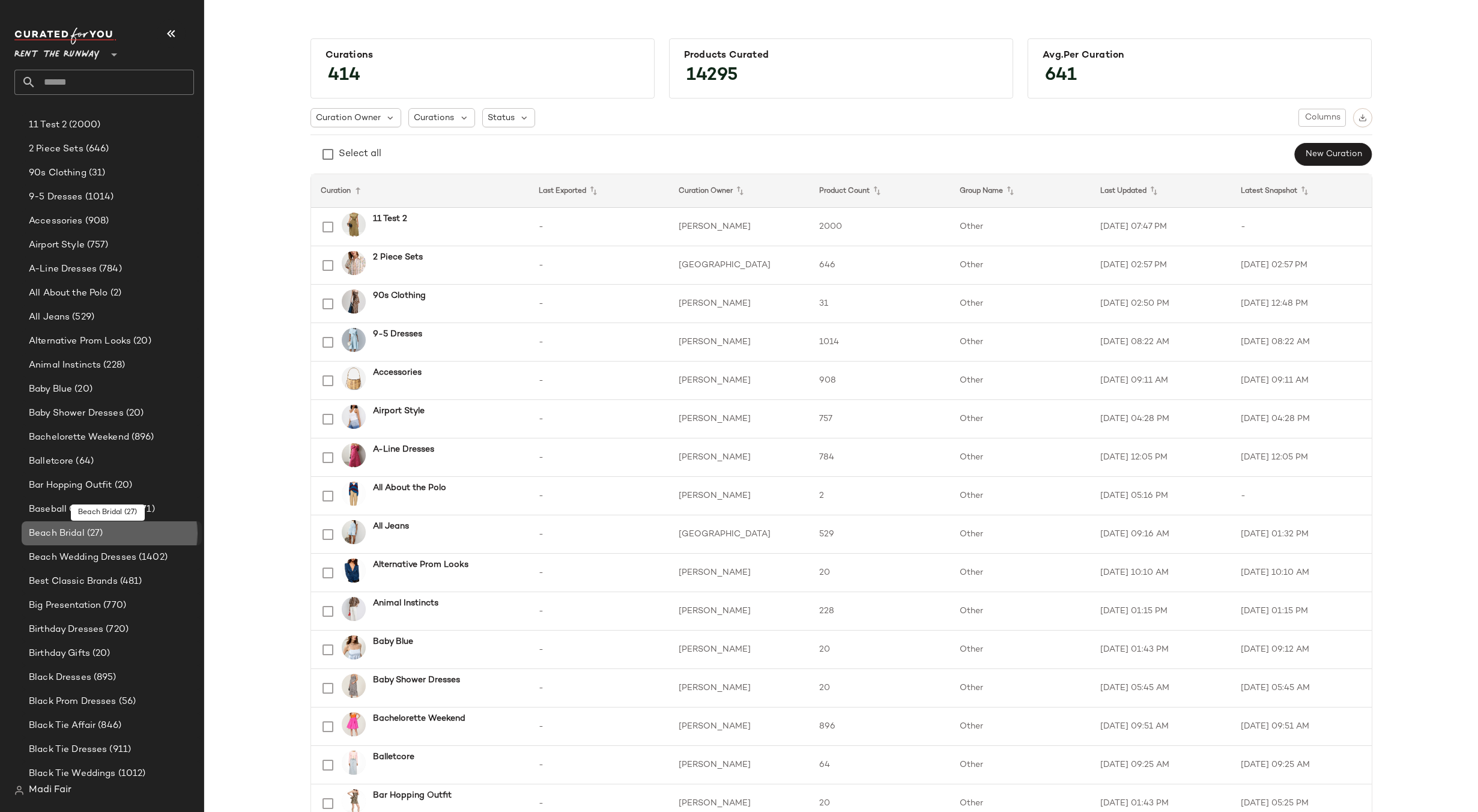
click at [117, 528] on div "Beach Bridal (27)" at bounding box center [111, 533] width 172 height 14
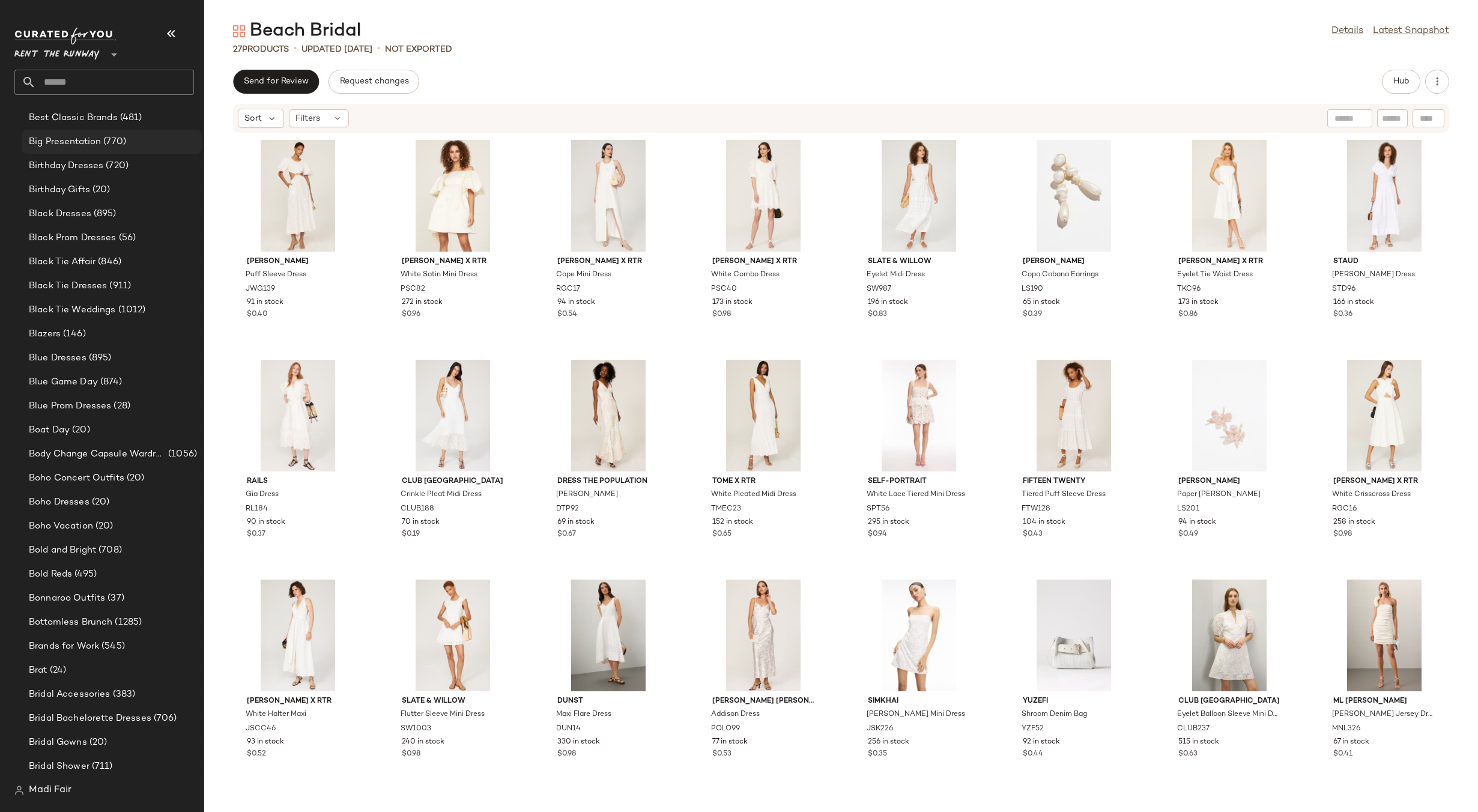
scroll to position [841, 0]
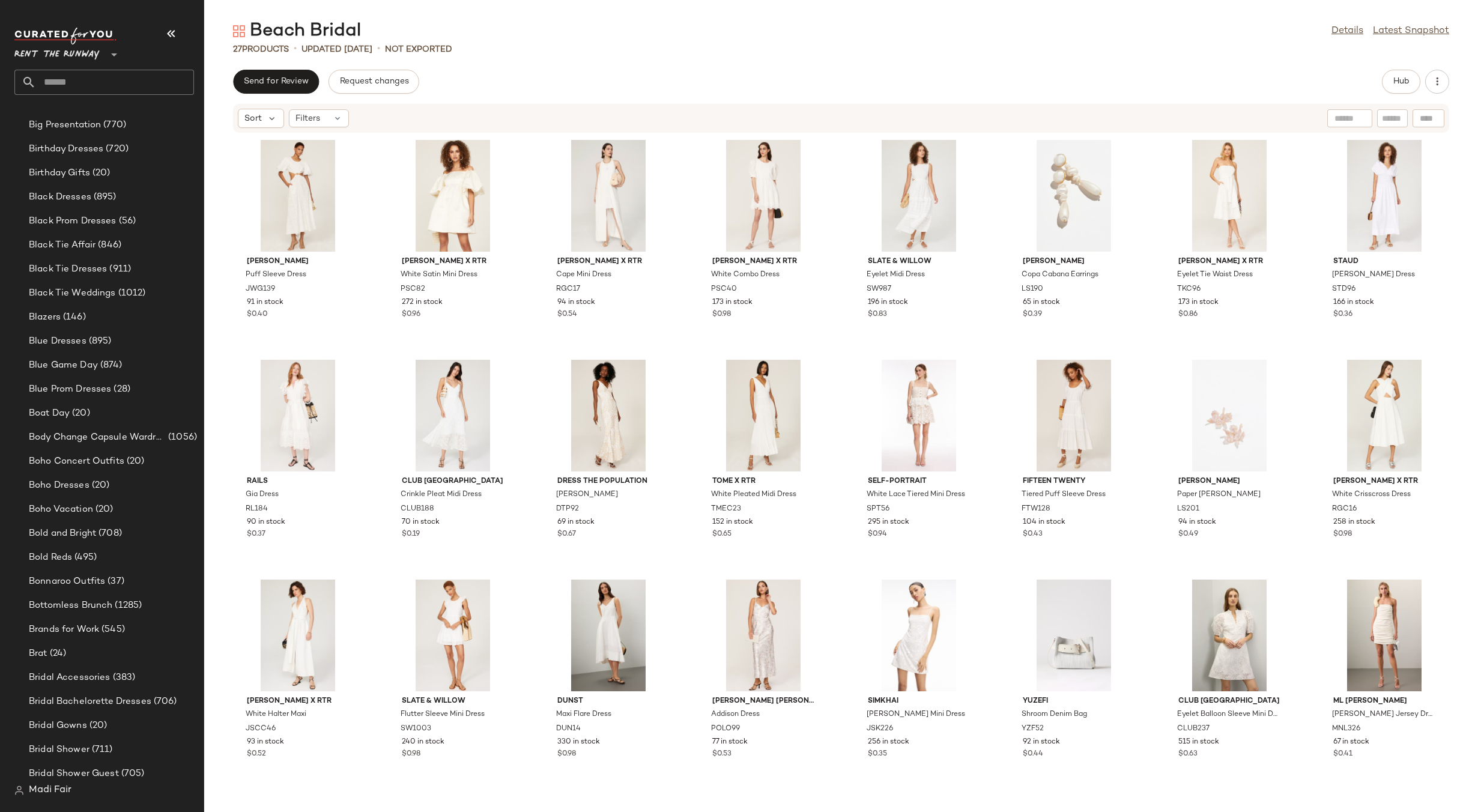
click at [913, 45] on div "27 Products • updated [DATE] • Not Exported" at bounding box center [841, 49] width 1274 height 12
